Goal: Find specific page/section: Find specific page/section

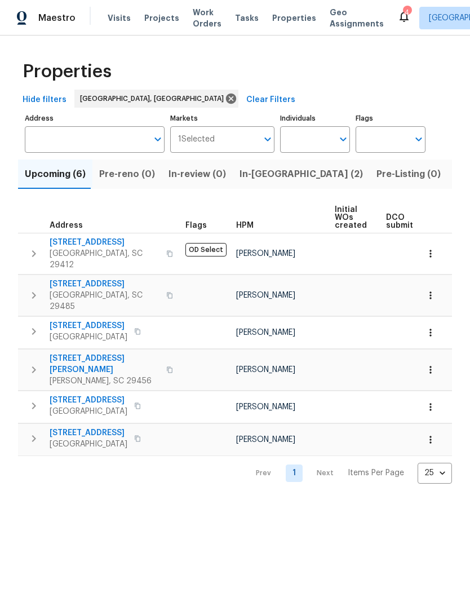
click at [259, 184] on button "In-[GEOGRAPHIC_DATA] (2)" at bounding box center [301, 173] width 137 height 29
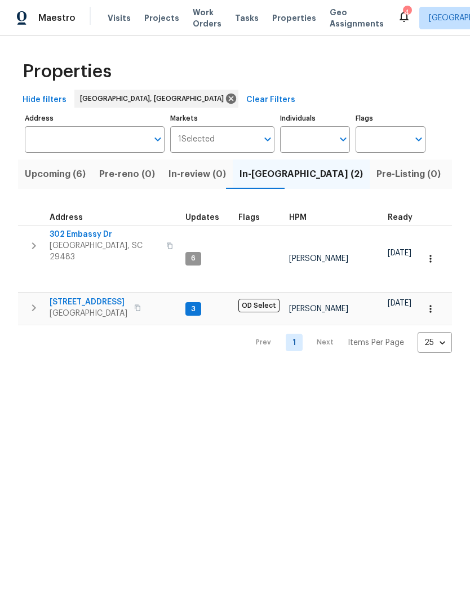
click at [99, 296] on span "[STREET_ADDRESS]" at bounding box center [89, 301] width 78 height 11
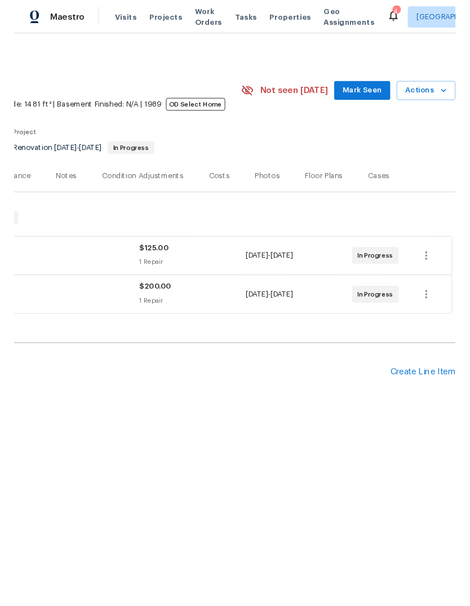
scroll to position [0, 167]
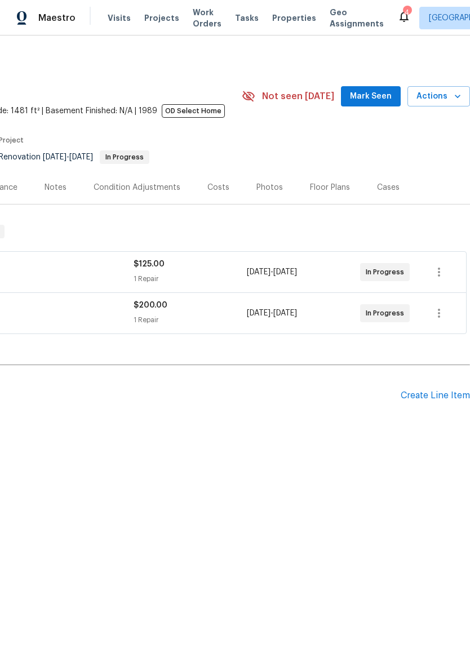
click at [433, 399] on div "Create Line Item" at bounding box center [435, 395] width 69 height 11
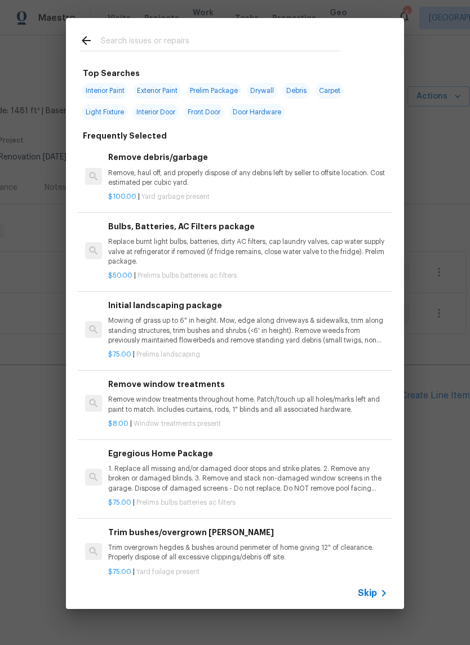
click at [223, 333] on p "Mowing of grass up to 6" in height. Mow, edge along driveways & sidewalks, trim…" at bounding box center [247, 330] width 279 height 29
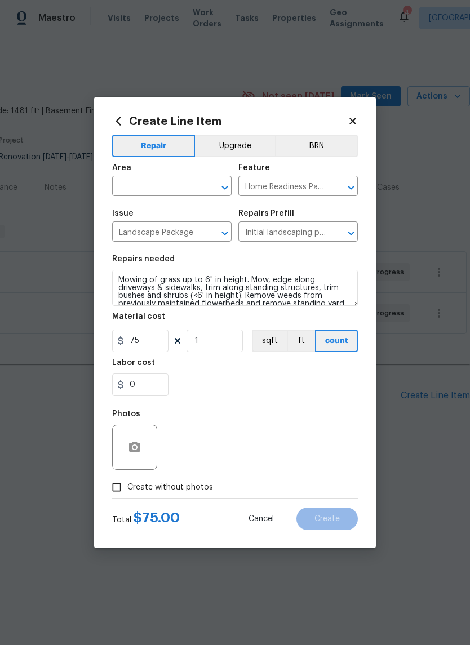
click at [115, 498] on input "Create without photos" at bounding box center [116, 487] width 21 height 21
checkbox input "true"
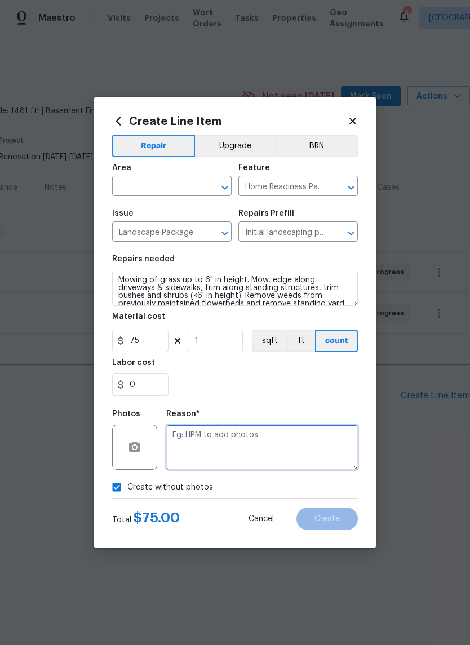
click at [221, 439] on textarea at bounding box center [262, 447] width 192 height 45
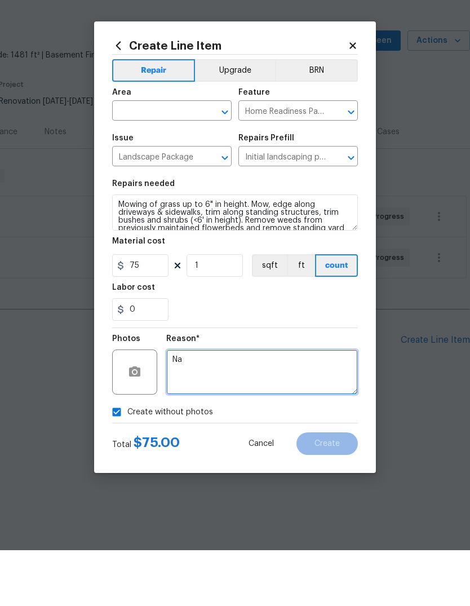
type textarea "Na"
click at [188, 159] on input "text" at bounding box center [156, 167] width 88 height 17
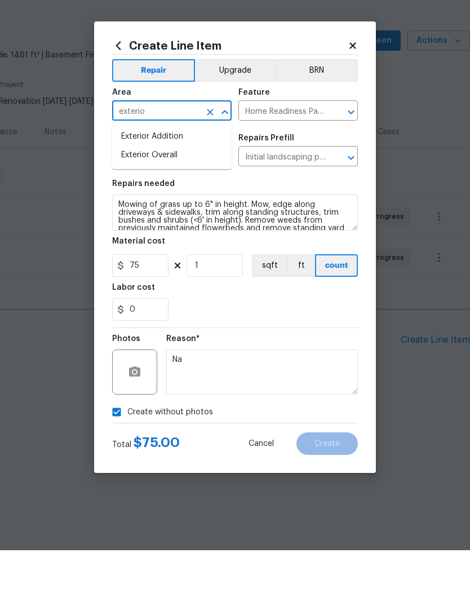
click at [190, 202] on li "Exterior Overall" at bounding box center [171, 211] width 119 height 19
type input "Exterior Overall"
click at [353, 384] on div "Reason* Na" at bounding box center [262, 420] width 192 height 73
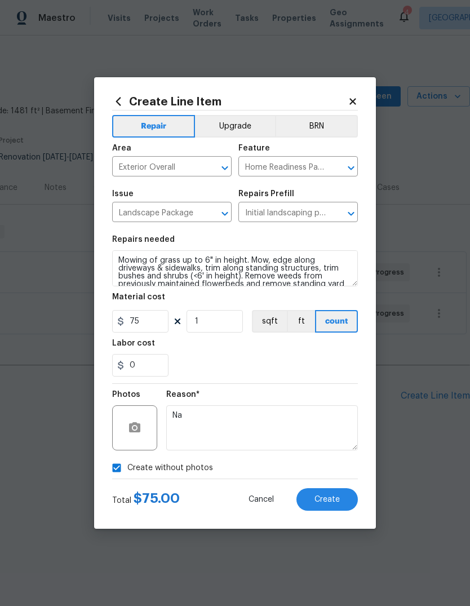
click at [343, 500] on button "Create" at bounding box center [326, 499] width 61 height 23
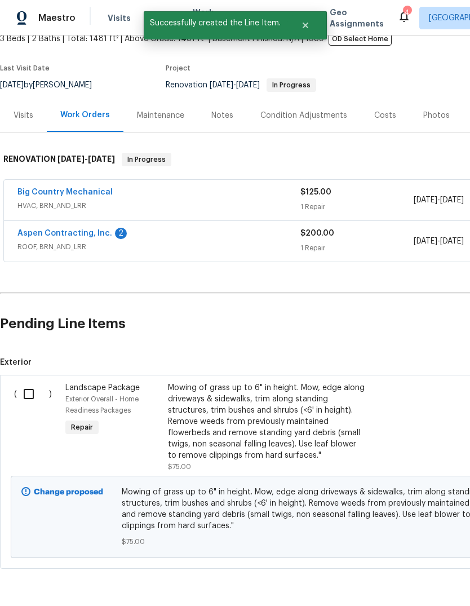
scroll to position [70, 0]
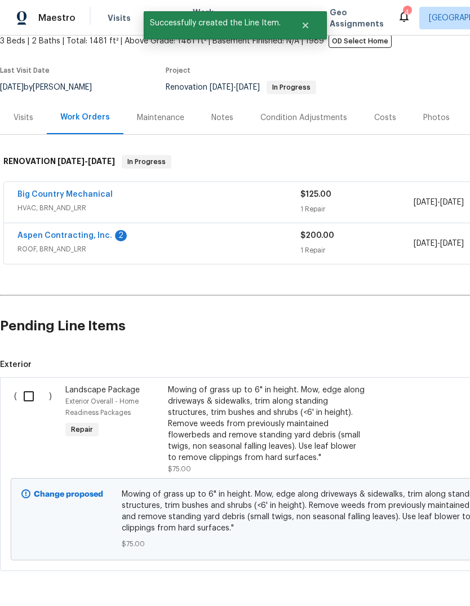
click at [17, 407] on input "checkbox" at bounding box center [33, 396] width 32 height 24
checkbox input "true"
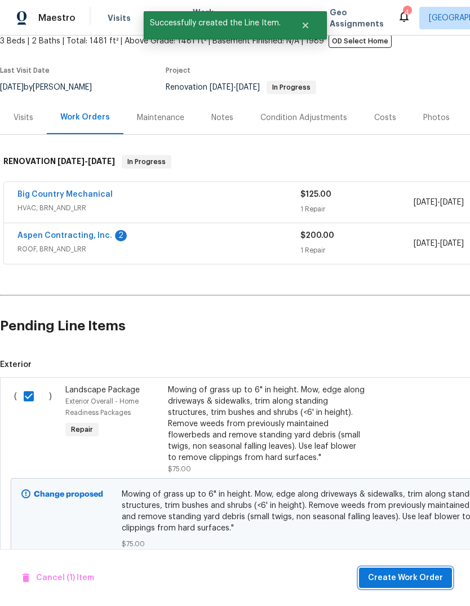
click at [422, 572] on span "Create Work Order" at bounding box center [405, 578] width 75 height 14
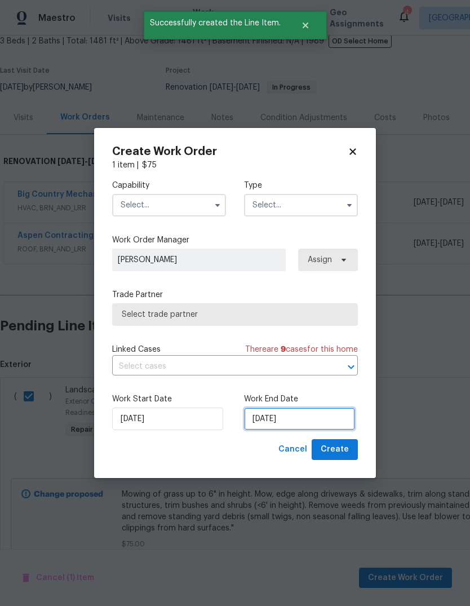
click at [306, 424] on input "9/26/2025" at bounding box center [299, 418] width 111 height 23
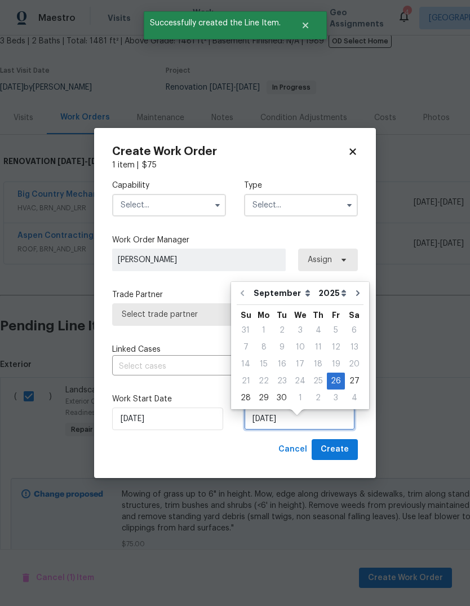
scroll to position [8, 0]
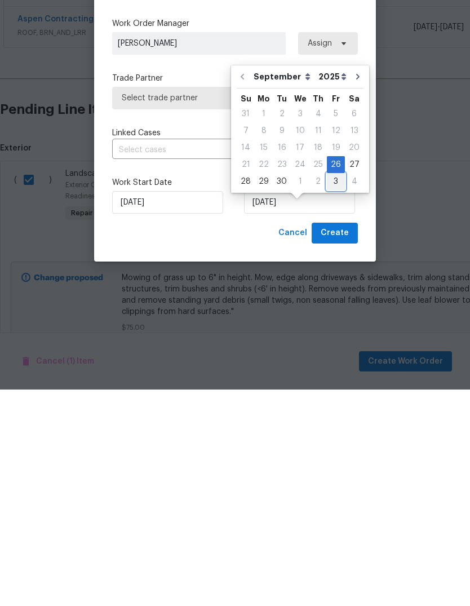
click at [334, 390] on div "3" at bounding box center [336, 398] width 18 height 16
type input "10/3/2025"
select select "9"
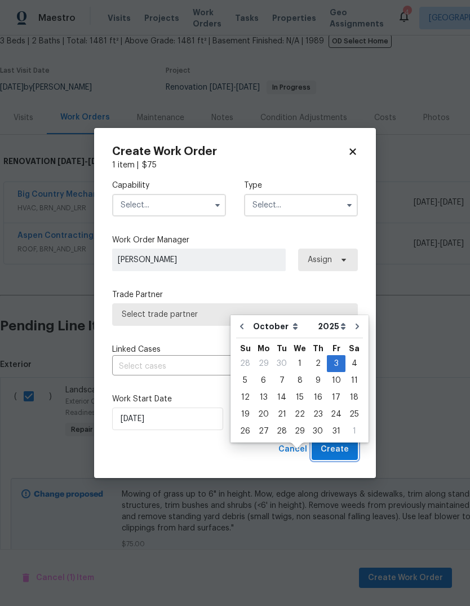
click at [349, 450] on button "Create" at bounding box center [335, 449] width 46 height 21
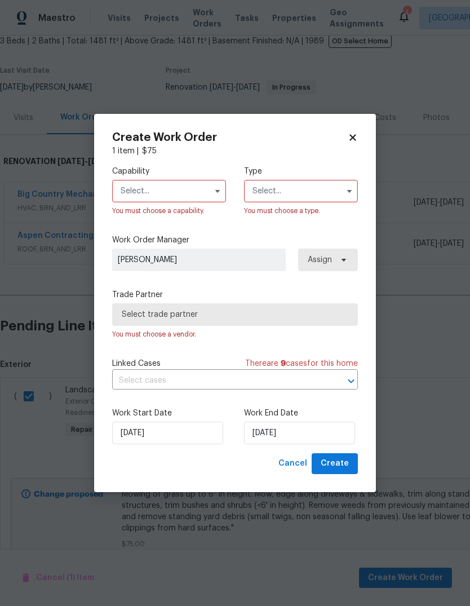
click at [192, 190] on input "text" at bounding box center [169, 191] width 114 height 23
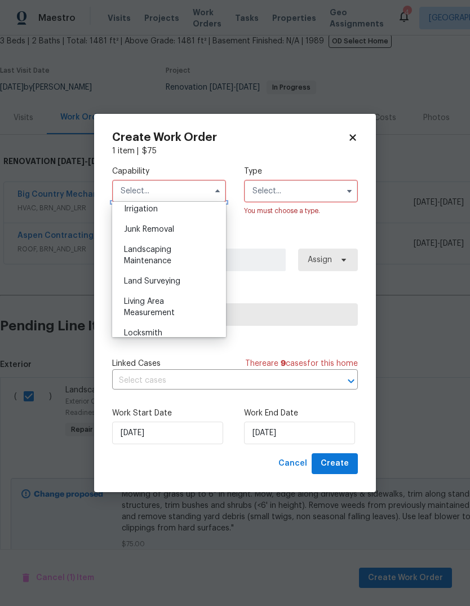
scroll to position [710, 0]
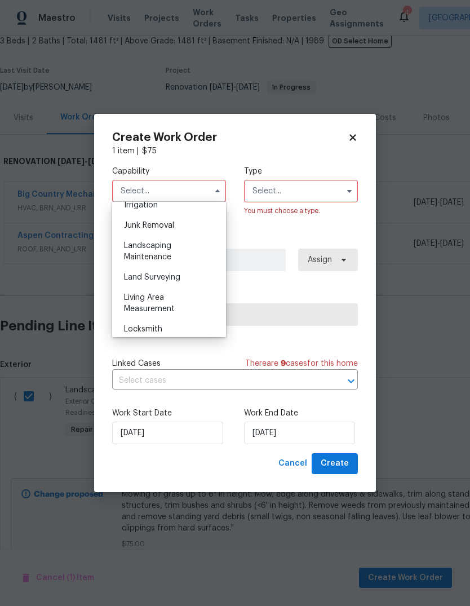
click at [188, 252] on div "Landscaping Maintenance" at bounding box center [169, 251] width 108 height 32
type input "Landscaping Maintenance"
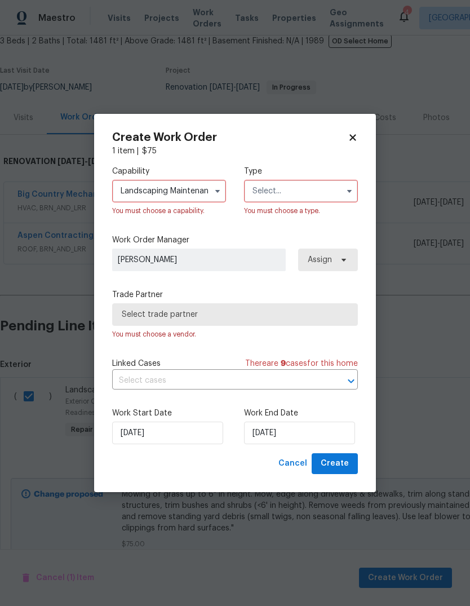
click at [322, 195] on input "text" at bounding box center [301, 191] width 114 height 23
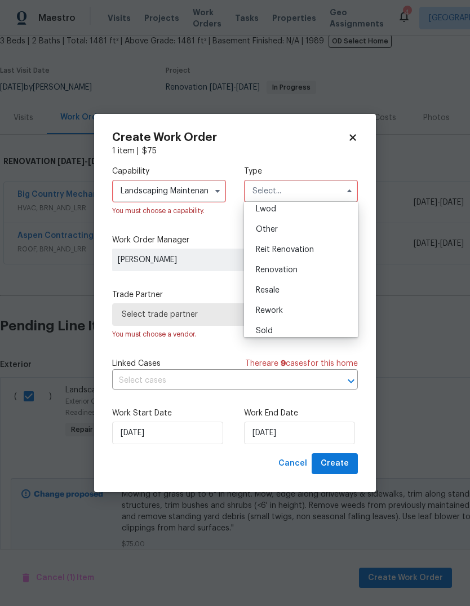
scroll to position [128, 0]
click at [317, 269] on div "Renovation" at bounding box center [301, 269] width 108 height 20
type input "Renovation"
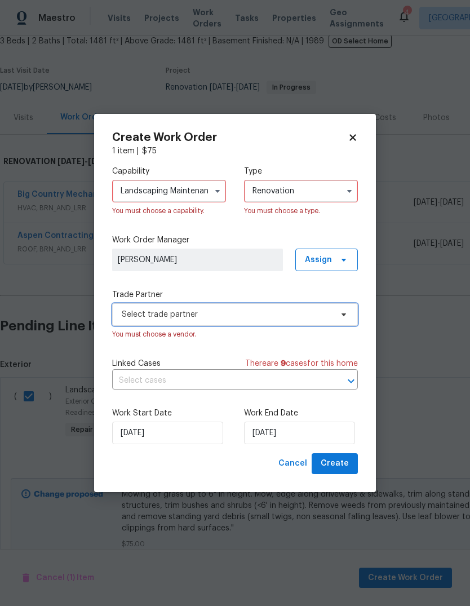
click at [337, 310] on span at bounding box center [342, 314] width 12 height 9
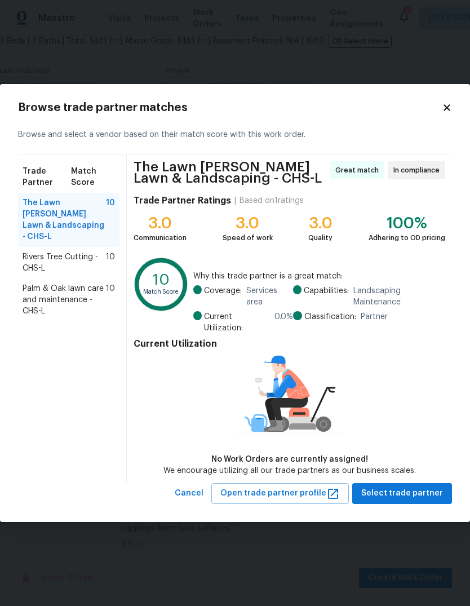
click at [36, 251] on span "Rivers Tree Cutting - CHS-L" at bounding box center [64, 262] width 83 height 23
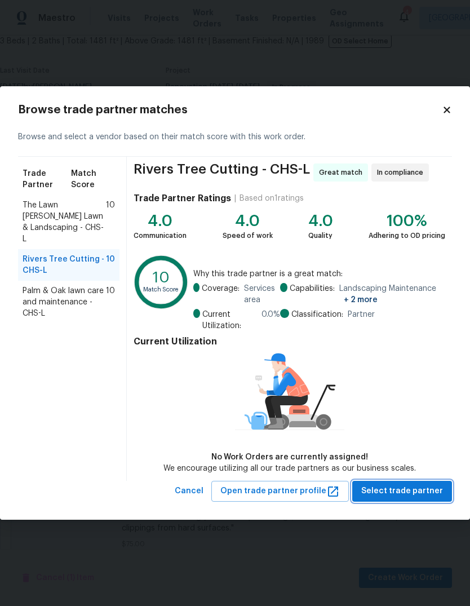
click at [417, 494] on span "Select trade partner" at bounding box center [402, 491] width 82 height 14
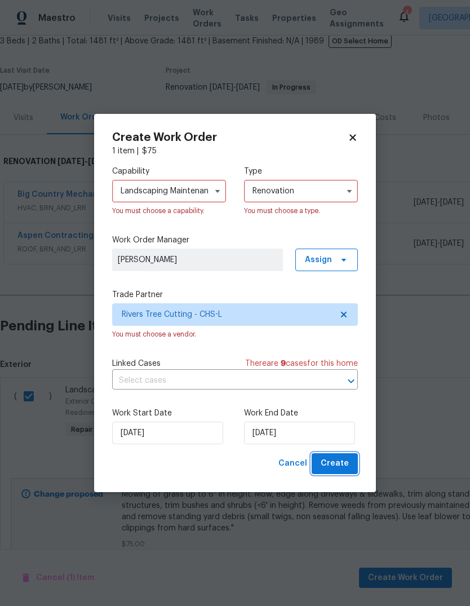
click at [345, 465] on span "Create" at bounding box center [335, 463] width 28 height 14
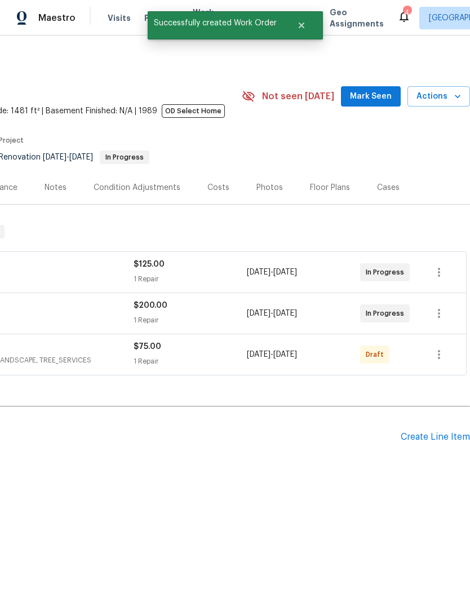
scroll to position [0, 167]
click at [443, 358] on icon "button" at bounding box center [439, 355] width 14 height 14
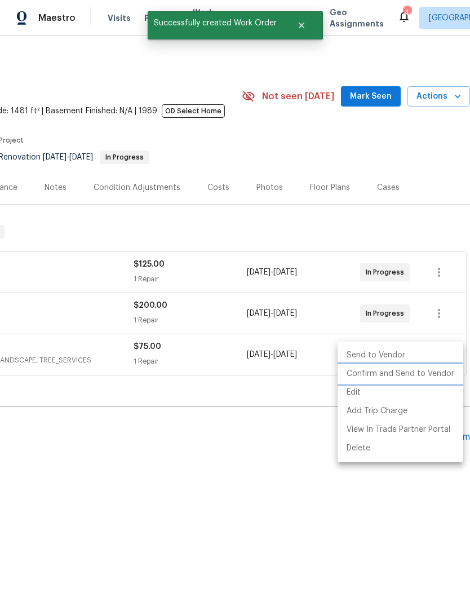
click at [416, 374] on li "Confirm and Send to Vendor" at bounding box center [400, 373] width 126 height 19
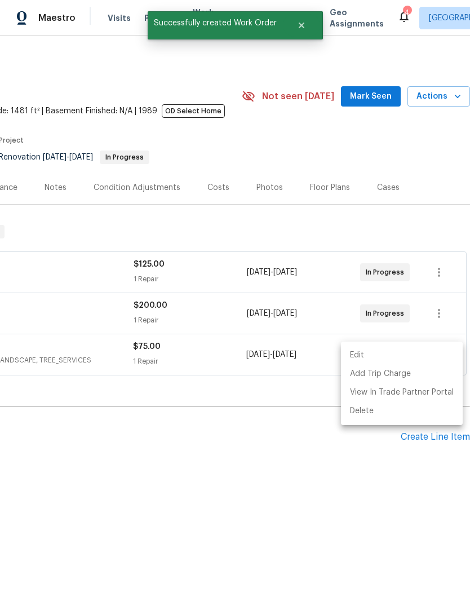
click at [359, 469] on div at bounding box center [235, 303] width 470 height 606
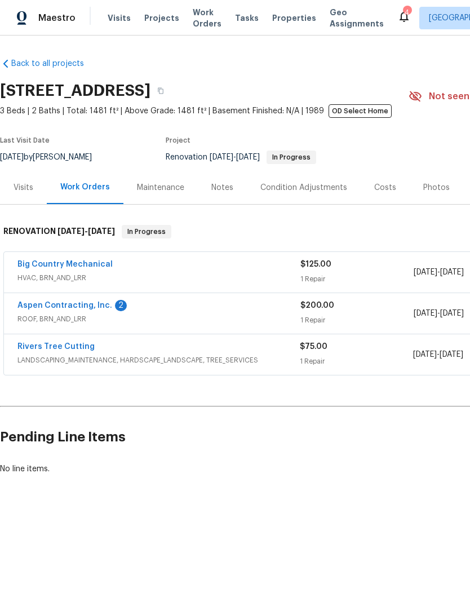
scroll to position [0, 0]
click at [46, 349] on link "Rivers Tree Cutting" at bounding box center [55, 347] width 77 height 8
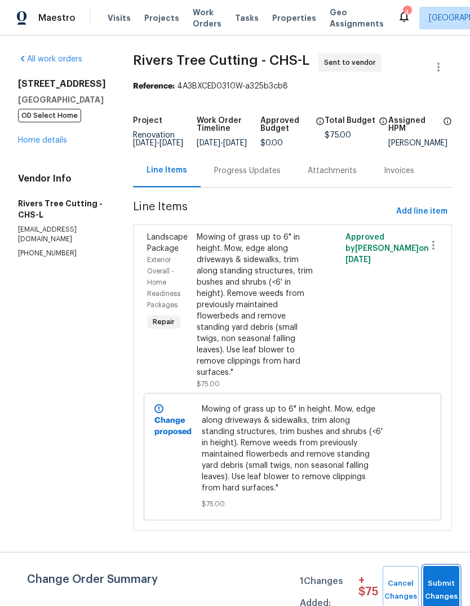
click at [440, 583] on span "Submit Changes" at bounding box center [441, 590] width 25 height 26
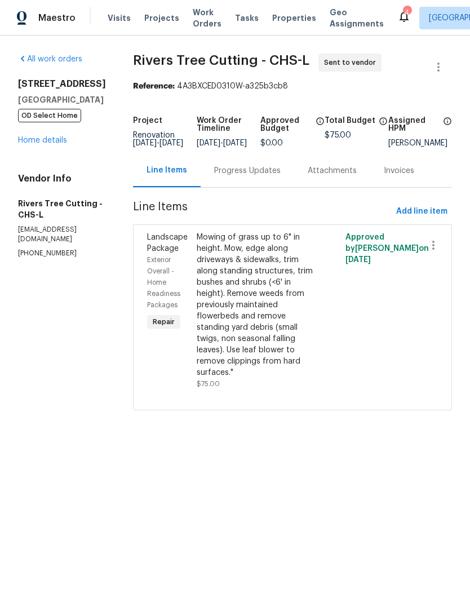
click at [254, 176] on div "Progress Updates" at bounding box center [247, 170] width 66 height 11
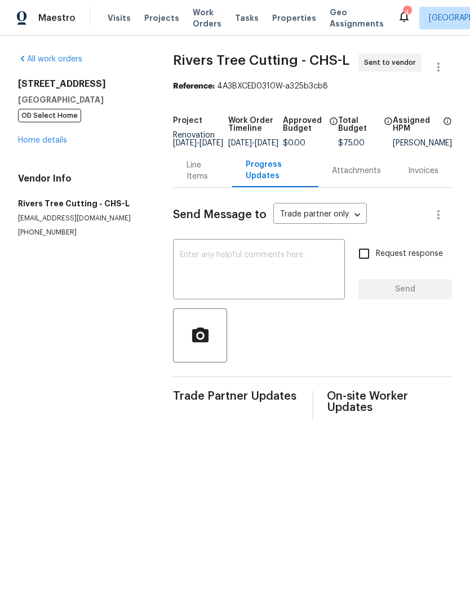
click at [266, 265] on textarea at bounding box center [259, 270] width 158 height 39
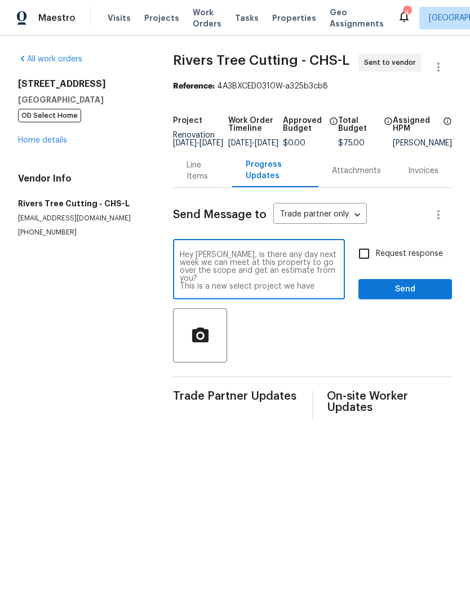
type textarea "Hey Doug, is there any day next week we can meet at this property to go over th…"
click at [362, 265] on input "Request response" at bounding box center [364, 254] width 24 height 24
checkbox input "true"
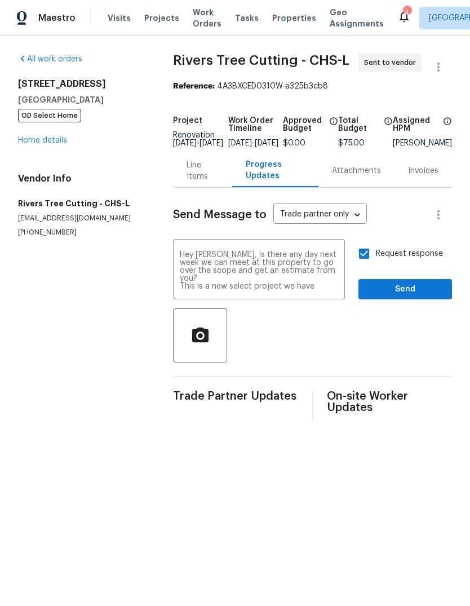
click at [328, 290] on textarea "Hey Doug, is there any day next week we can meet at this property to go over th…" at bounding box center [259, 270] width 158 height 39
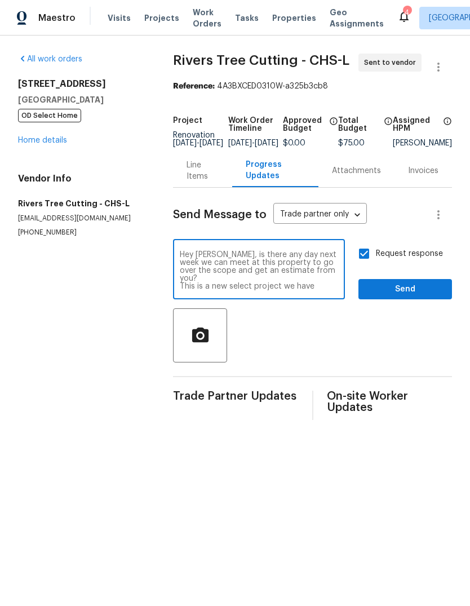
type textarea "Hey Doug, is there any day next week we can meet at this property to go over th…"
click at [417, 296] on span "Send" at bounding box center [404, 289] width 75 height 14
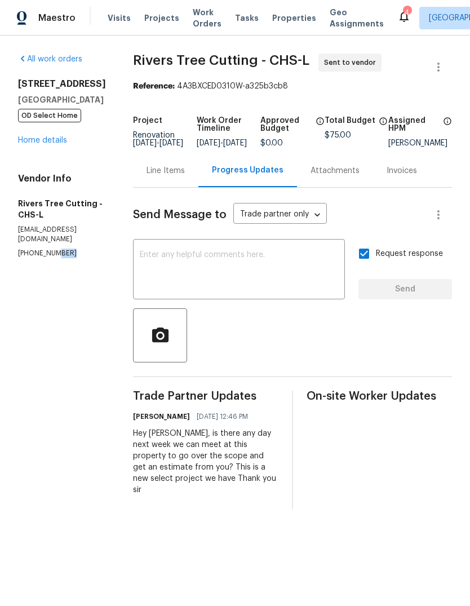
click at [282, 17] on span "Properties" at bounding box center [294, 17] width 44 height 11
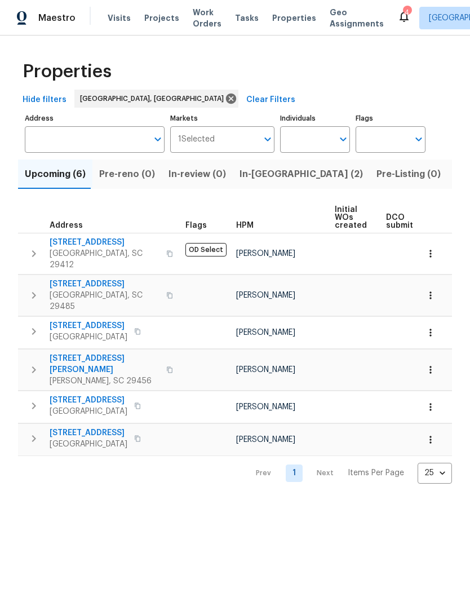
click at [265, 175] on span "In-[GEOGRAPHIC_DATA] (2)" at bounding box center [300, 174] width 123 height 16
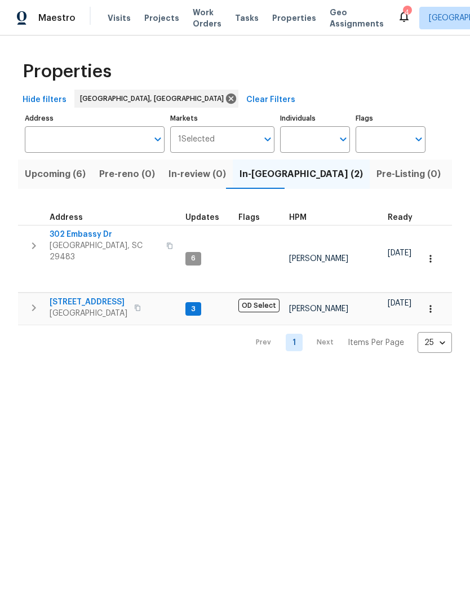
click at [91, 229] on span "302 Embassy Dr" at bounding box center [105, 234] width 110 height 11
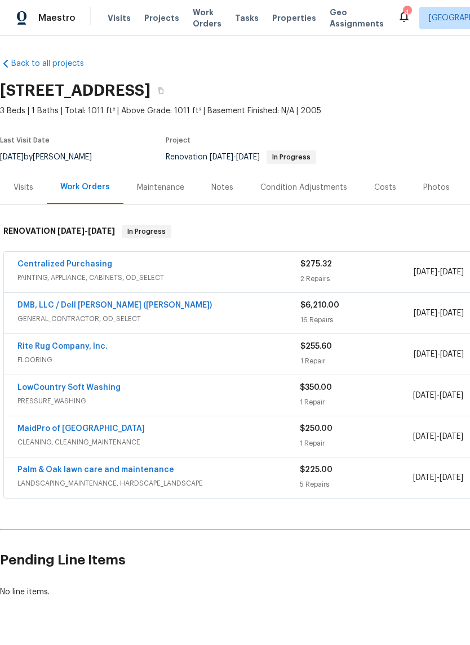
click at [283, 14] on span "Properties" at bounding box center [294, 17] width 44 height 11
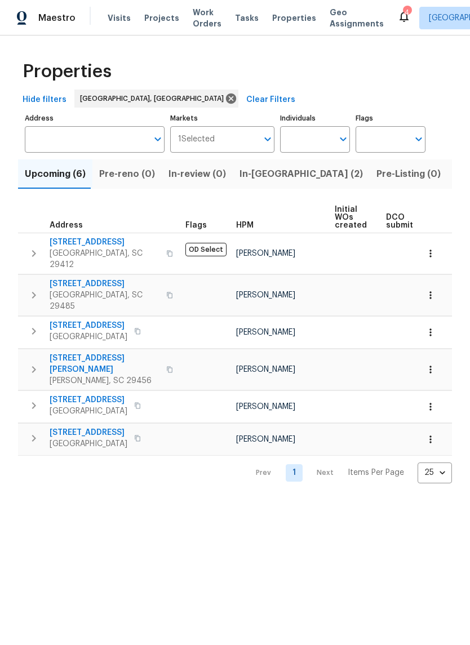
click at [392, 30] on div "Maestro Visits Projects Work Orders Tasks Properties Geo Assignments 4 Charlest…" at bounding box center [235, 17] width 470 height 35
click at [391, 30] on div "Maestro Visits Projects Work Orders Tasks Properties Geo Assignments 4 Charlest…" at bounding box center [235, 17] width 470 height 35
click at [399, 14] on icon at bounding box center [403, 16] width 9 height 11
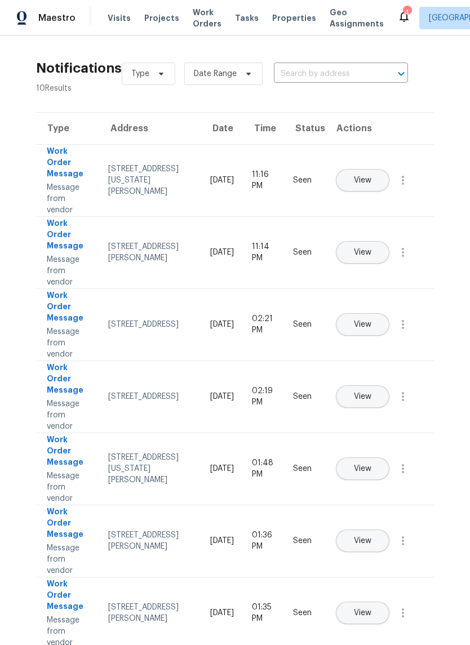
click at [282, 30] on div "Maestro Visits Projects Work Orders Tasks Properties Geo Assignments 4 Charlest…" at bounding box center [235, 17] width 470 height 35
click at [277, 21] on span "Properties" at bounding box center [294, 17] width 44 height 11
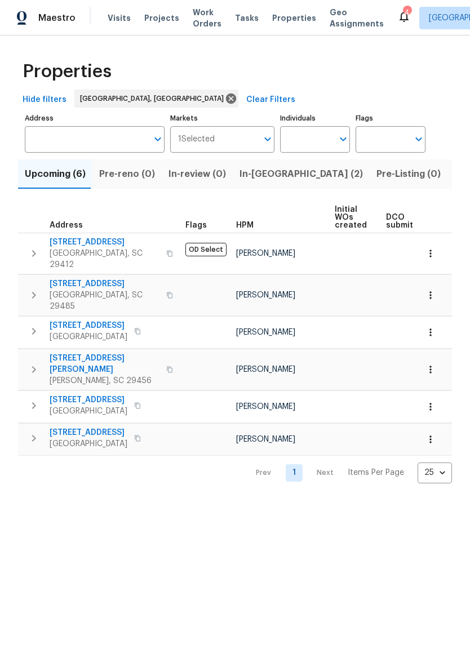
click at [454, 181] on span "Listed (6)" at bounding box center [475, 174] width 43 height 16
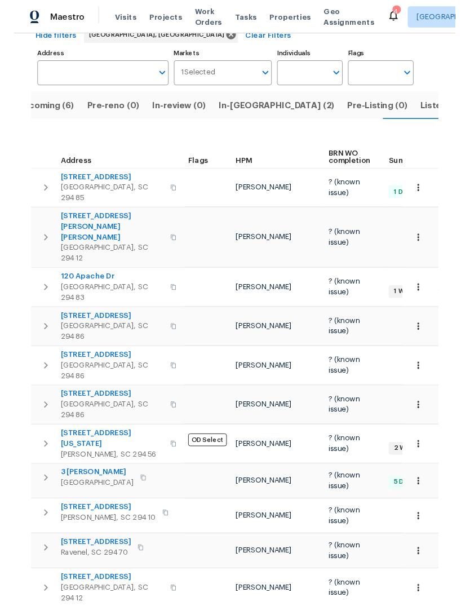
scroll to position [60, 0]
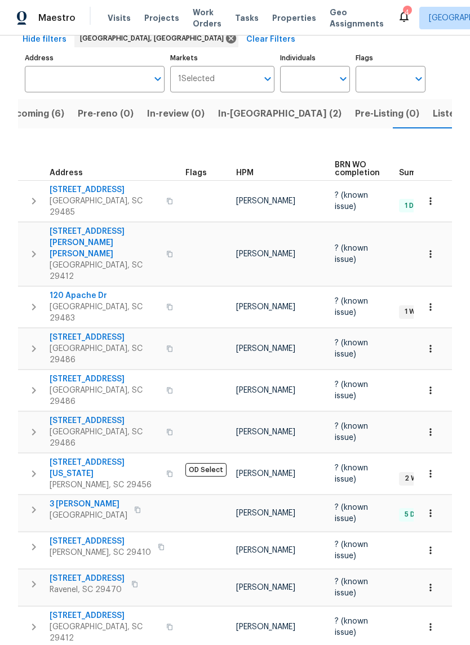
click at [96, 610] on span "[STREET_ADDRESS]" at bounding box center [105, 615] width 110 height 11
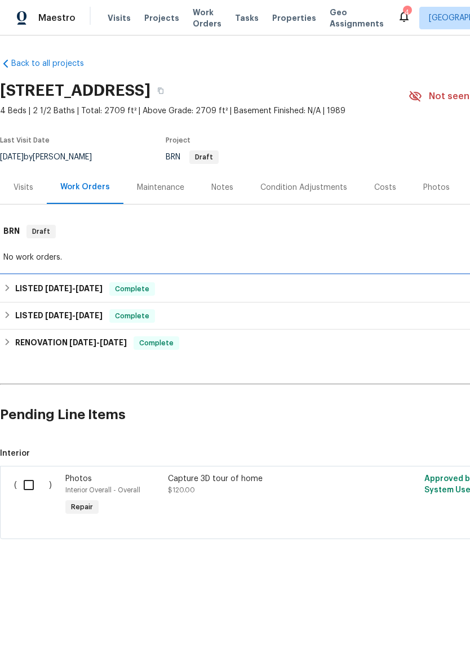
click at [247, 294] on div "LISTED 8/28/25 - 9/12/25 Complete" at bounding box center [318, 289] width 630 height 14
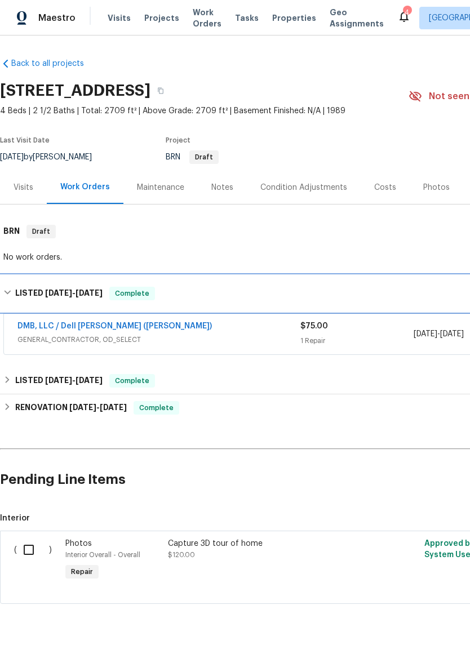
scroll to position [0, -1]
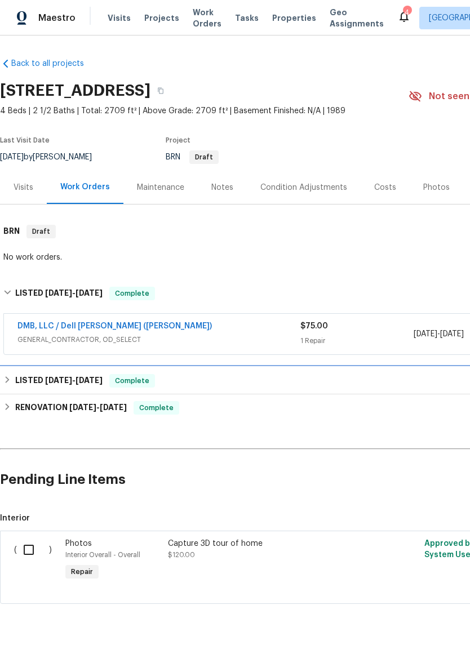
click at [196, 382] on div "LISTED 6/17/25 - 7/7/25 Complete" at bounding box center [318, 381] width 630 height 14
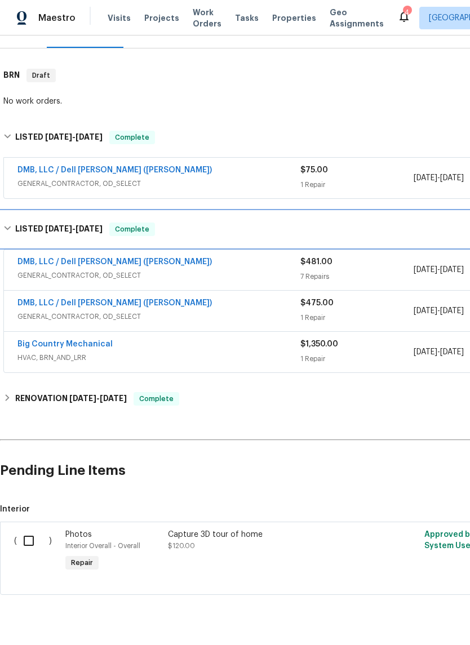
scroll to position [155, 0]
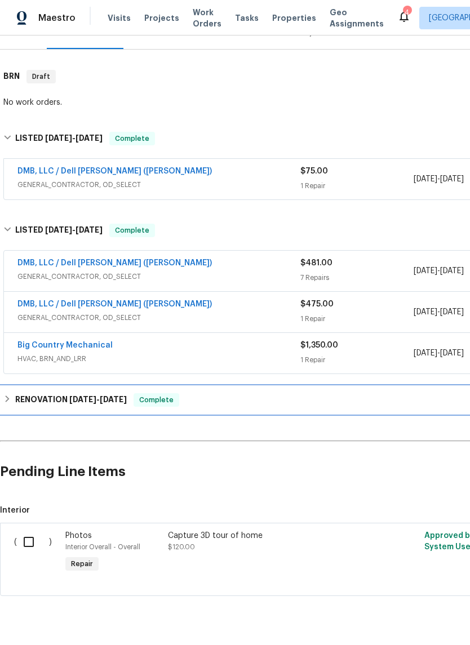
click at [257, 398] on div "RENOVATION 5/22/25 - 5/29/25 Complete" at bounding box center [318, 400] width 630 height 14
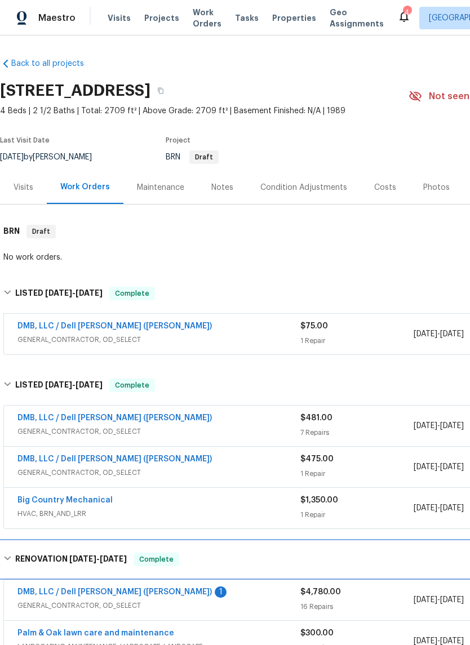
scroll to position [0, 0]
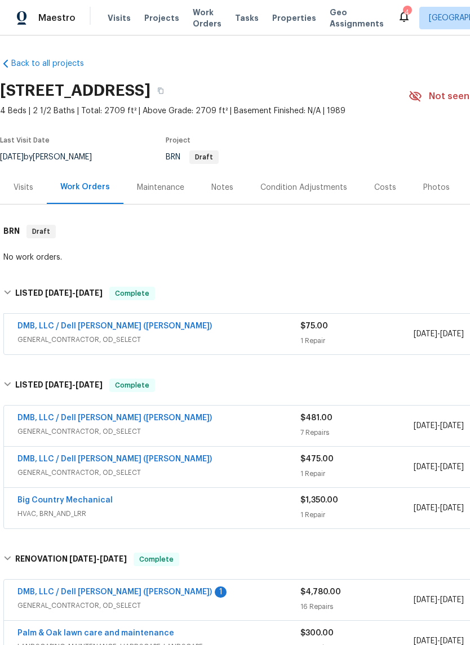
click at [274, 339] on span "GENERAL_CONTRACTOR, OD_SELECT" at bounding box center [158, 339] width 283 height 11
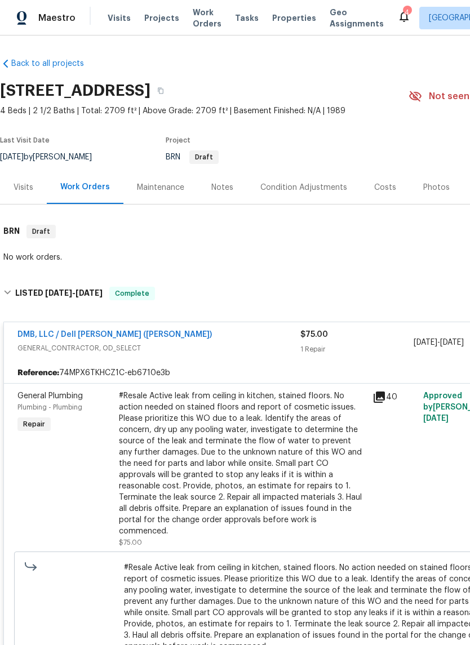
click at [265, 348] on span "GENERAL_CONTRACTOR, OD_SELECT" at bounding box center [158, 348] width 283 height 11
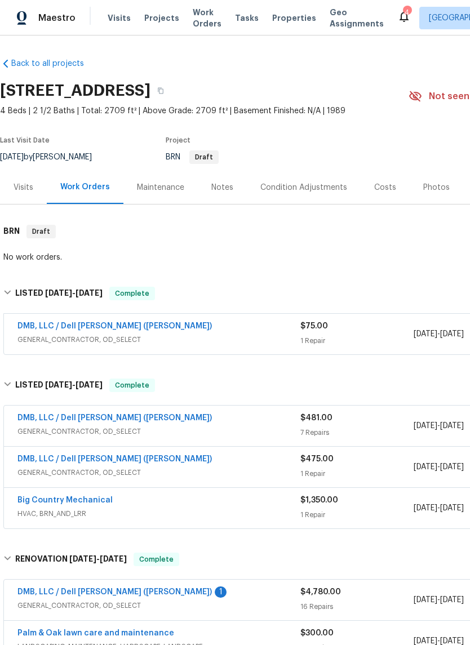
click at [272, 342] on span "GENERAL_CONTRACTOR, OD_SELECT" at bounding box center [158, 339] width 283 height 11
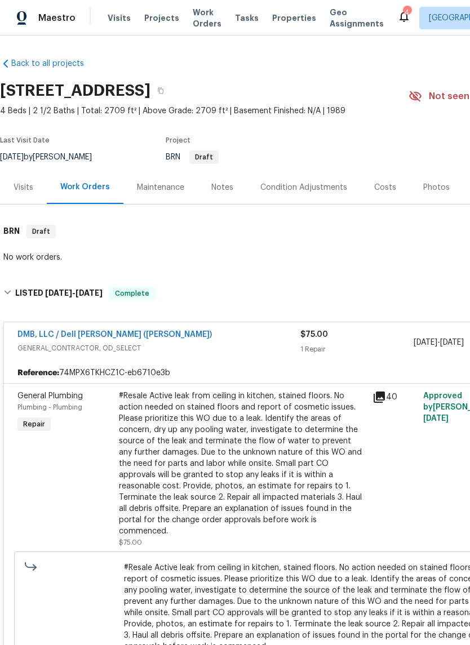
click at [273, 347] on span "GENERAL_CONTRACTOR, OD_SELECT" at bounding box center [158, 348] width 283 height 11
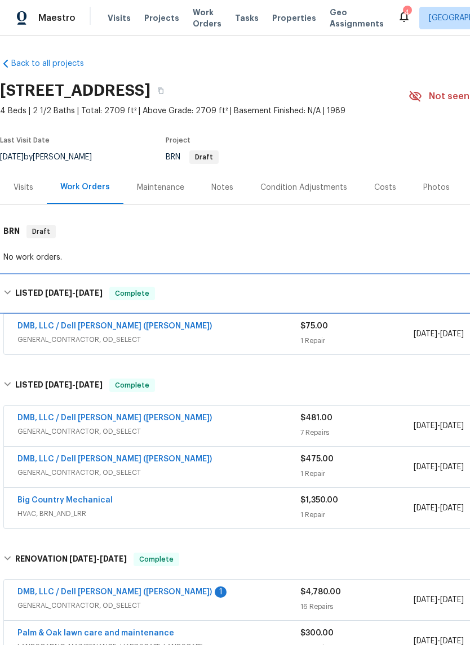
click at [82, 297] on h6 "LISTED 8/28/25 - 9/12/25" at bounding box center [58, 294] width 87 height 14
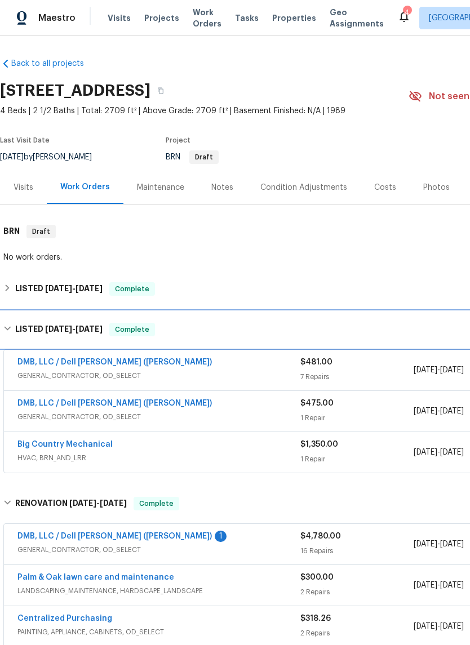
click at [121, 330] on span "Complete" at bounding box center [131, 329] width 43 height 11
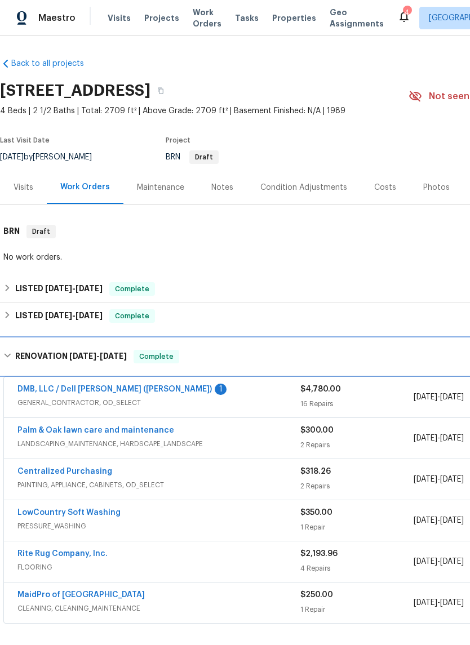
click at [126, 358] on span "5/29/25" at bounding box center [113, 356] width 27 height 8
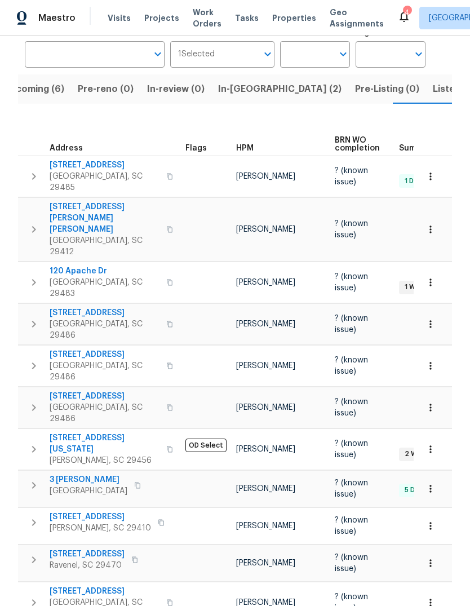
scroll to position [85, 0]
click at [284, 23] on span "Properties" at bounding box center [294, 17] width 44 height 11
click at [48, 93] on span "Upcoming (6)" at bounding box center [33, 89] width 61 height 16
